Goal: Find specific page/section: Find specific page/section

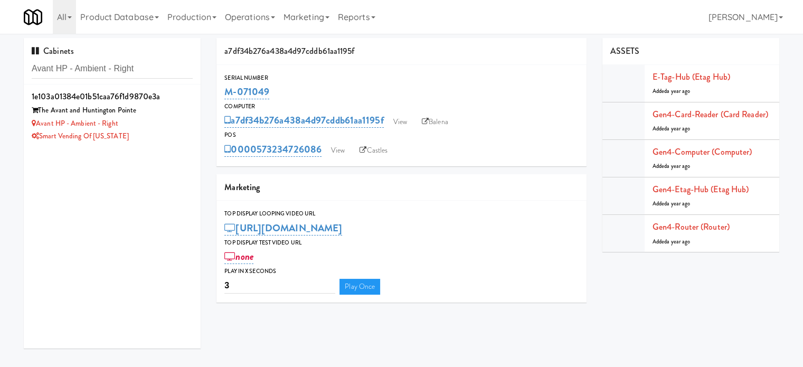
click at [170, 67] on input "Avant HP - Ambient - Right" at bounding box center [112, 69] width 161 height 20
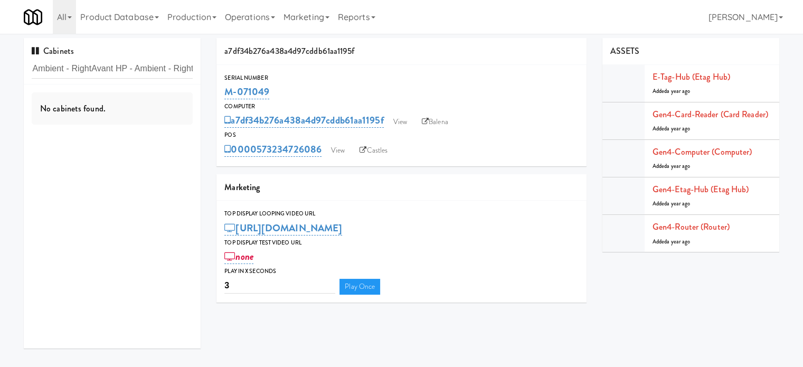
click at [170, 67] on input "Avant HP - Ambient - RightAvant HP - Ambient - Right" at bounding box center [112, 69] width 161 height 20
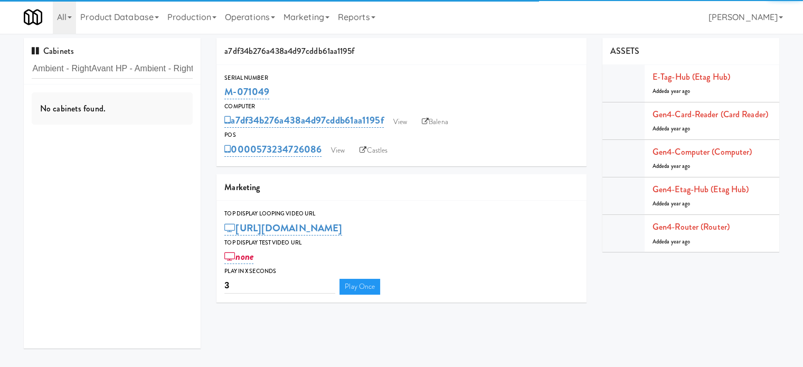
type input "Avant HP - Ambient - Right"
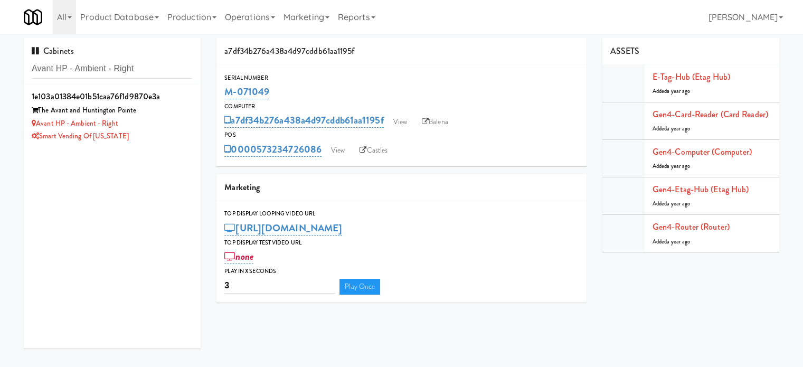
drag, startPoint x: 161, startPoint y: 137, endPoint x: 244, endPoint y: 100, distance: 91.3
click at [161, 138] on div "Smart Vending of [US_STATE]" at bounding box center [112, 136] width 161 height 13
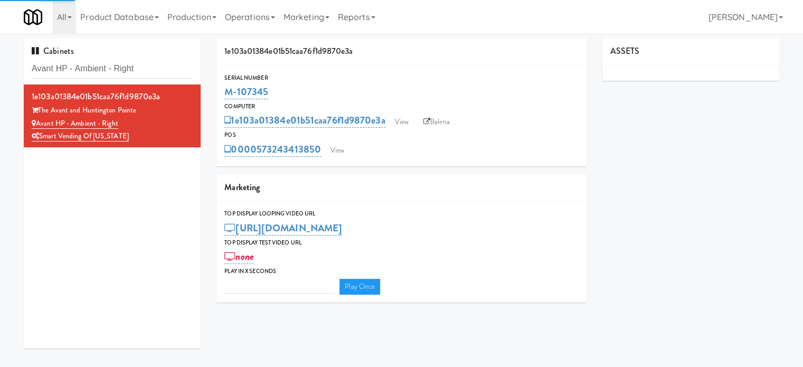
type input "3"
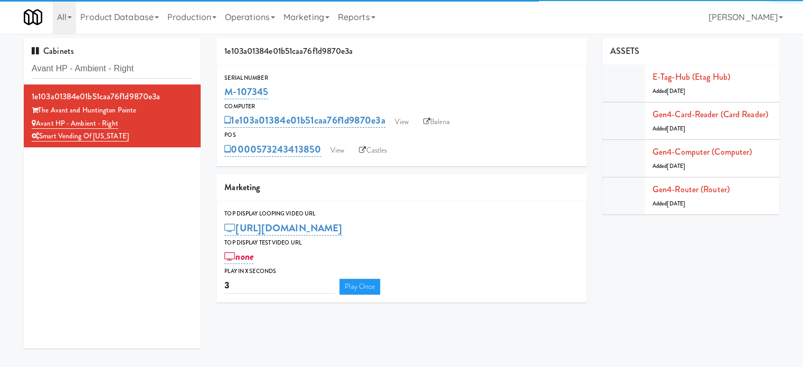
drag, startPoint x: 275, startPoint y: 90, endPoint x: 224, endPoint y: 92, distance: 50.7
click at [224, 92] on div "M-107345" at bounding box center [401, 92] width 354 height 18
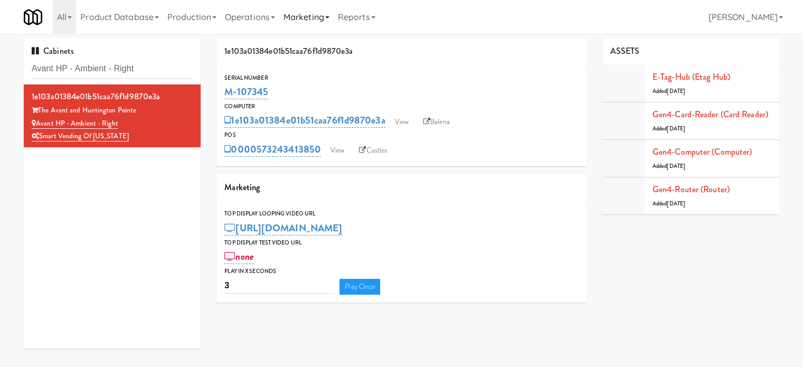
copy link "M-107345"
